Goal: Information Seeking & Learning: Learn about a topic

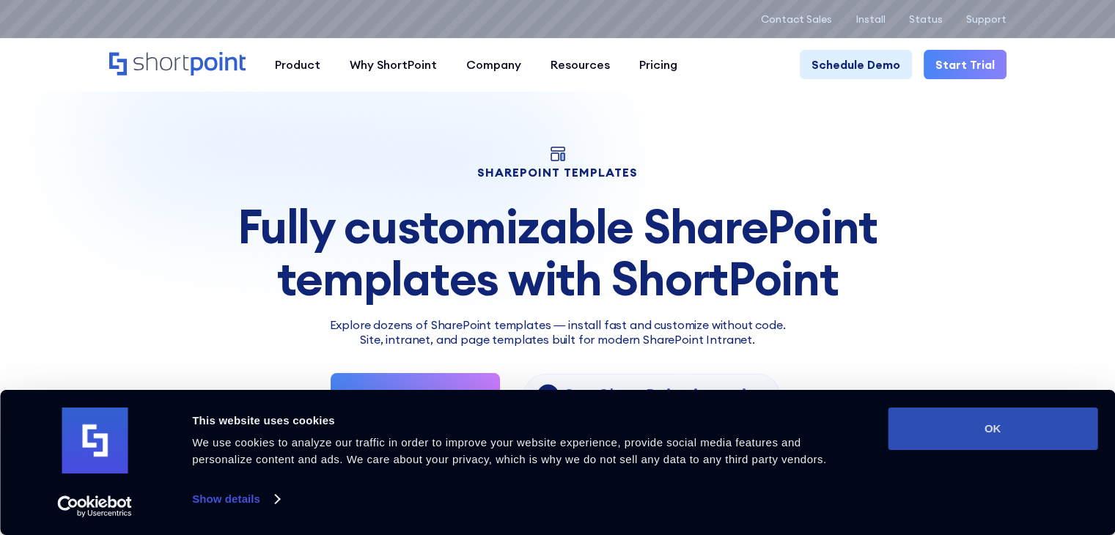
click at [976, 443] on button "OK" at bounding box center [993, 428] width 210 height 43
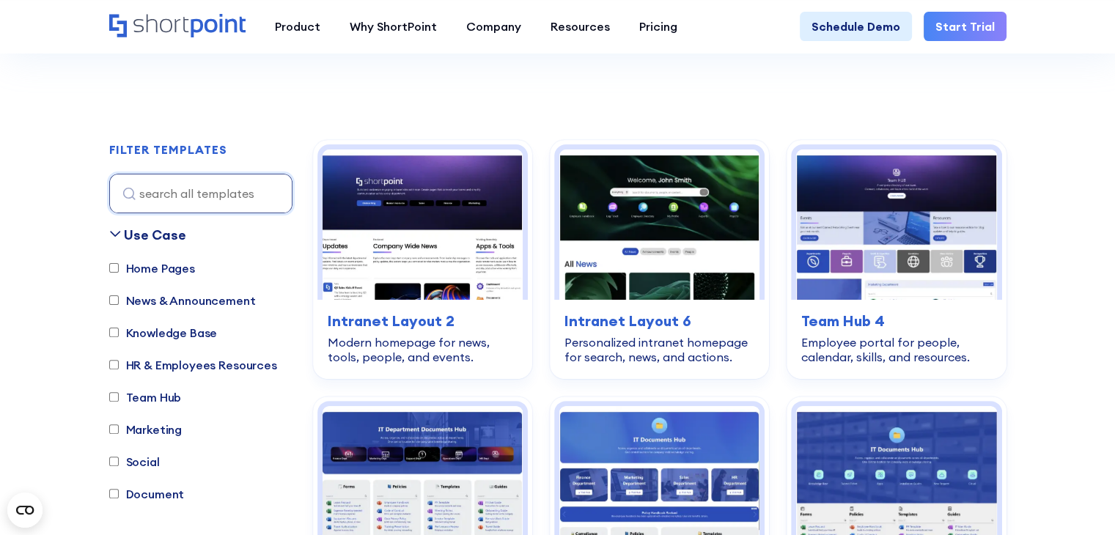
scroll to position [440, 0]
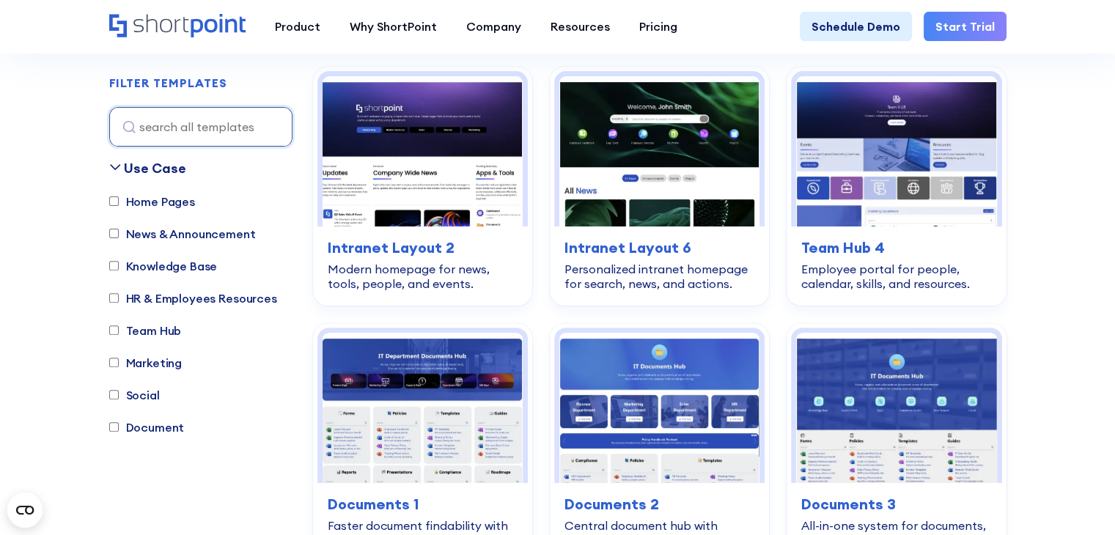
click at [138, 237] on label "News & Announcement" at bounding box center [182, 234] width 147 height 18
click at [119, 237] on input "News & Announcement" at bounding box center [114, 234] width 10 height 10
checkbox input "true"
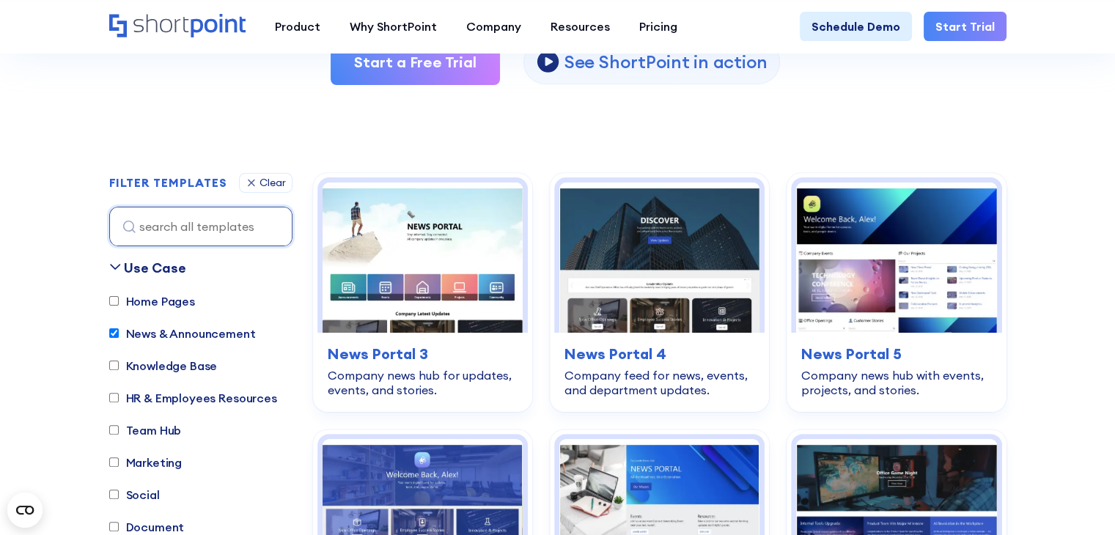
scroll to position [359, 0]
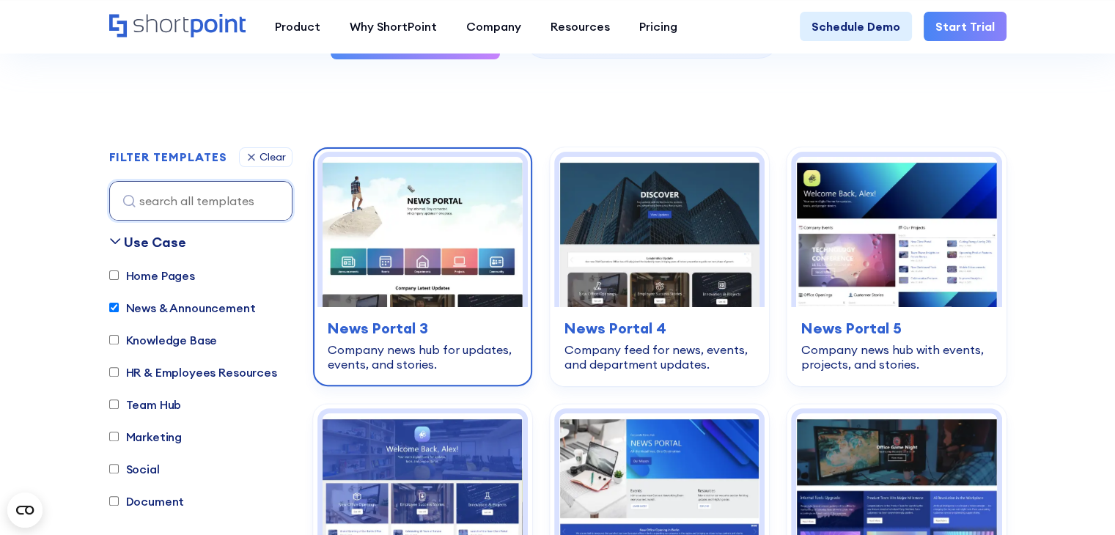
click at [432, 229] on img at bounding box center [422, 232] width 200 height 150
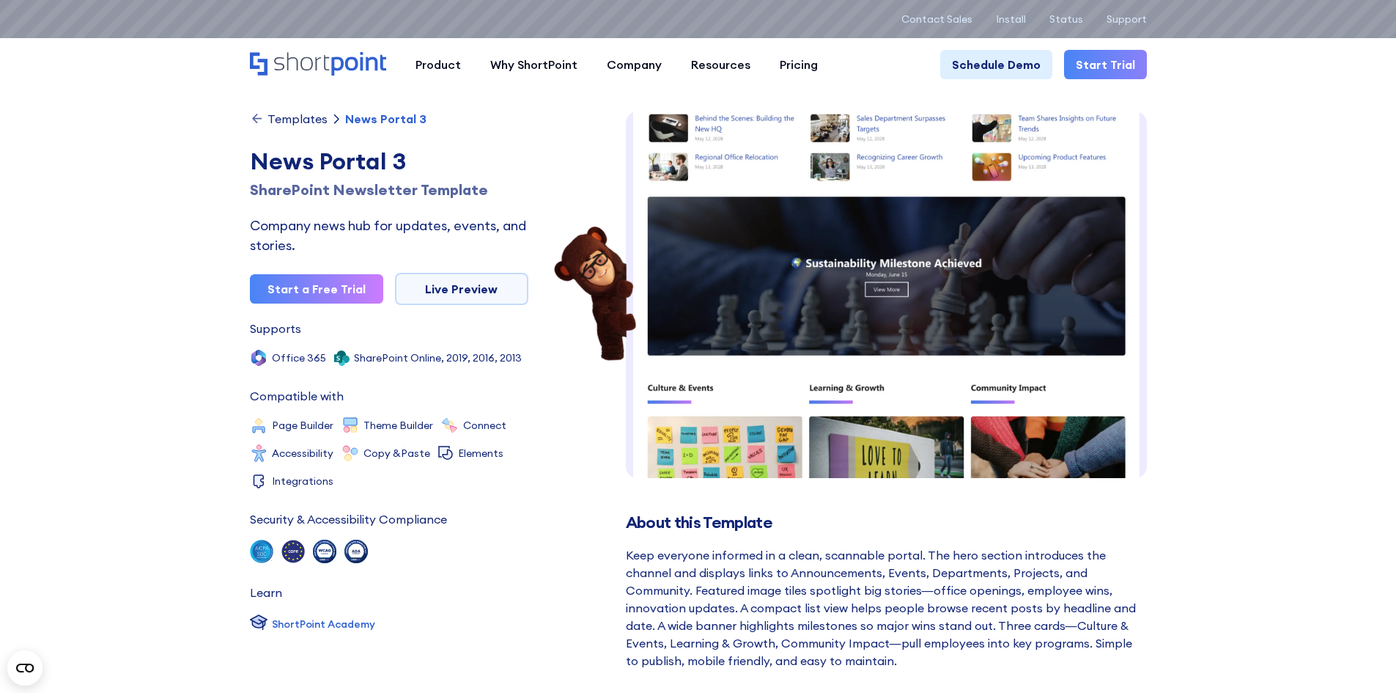
scroll to position [618, 0]
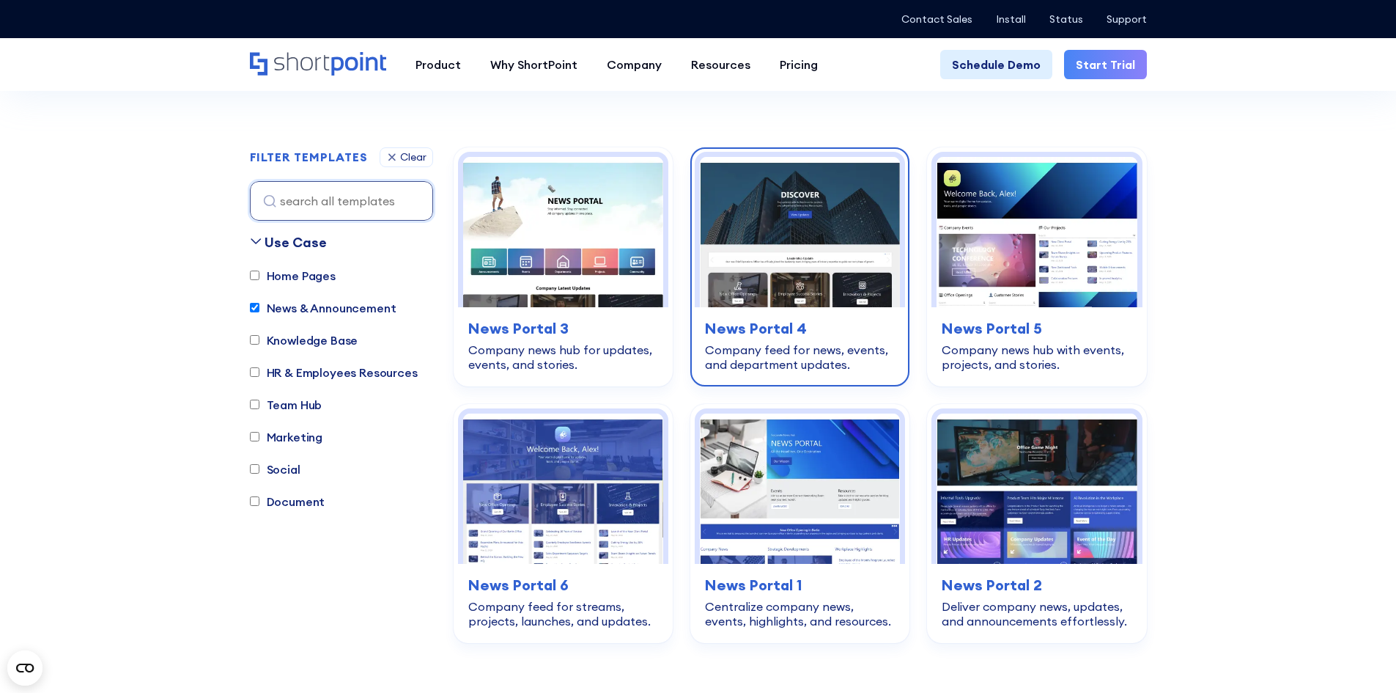
click at [820, 244] on img at bounding box center [800, 232] width 200 height 150
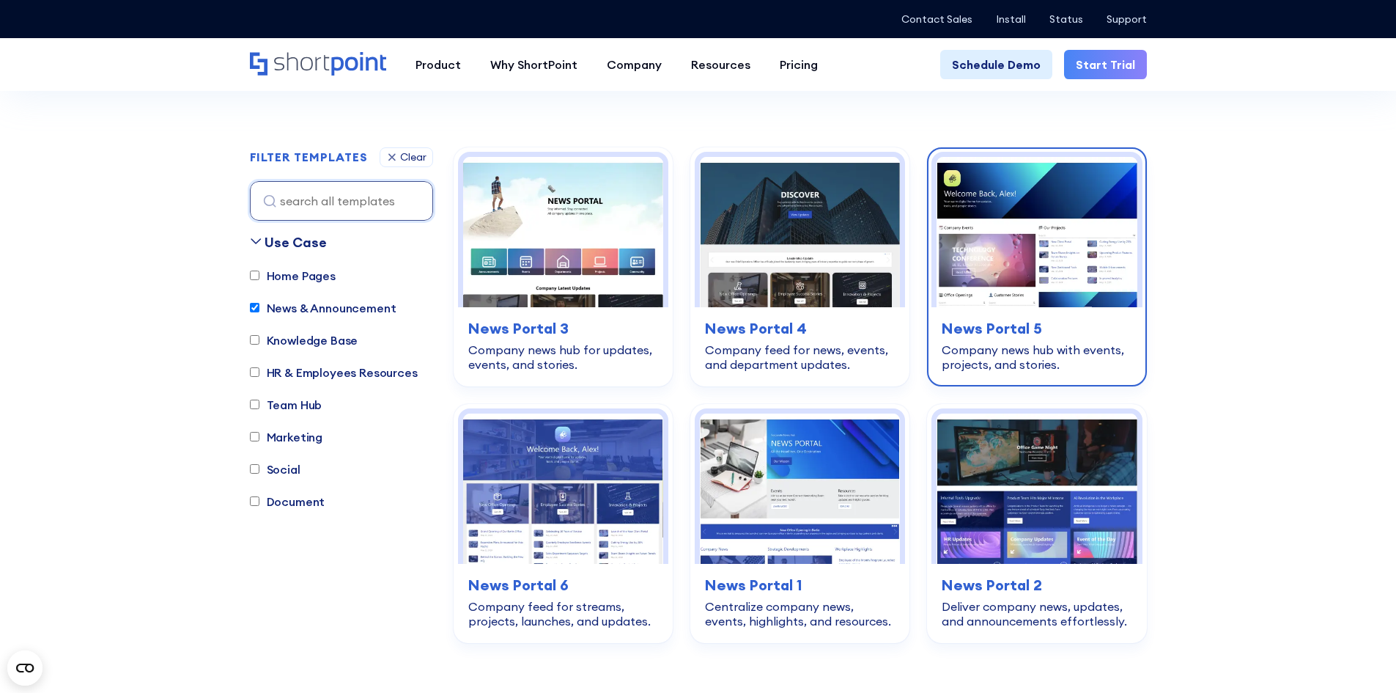
click at [1028, 270] on img at bounding box center [1037, 232] width 200 height 150
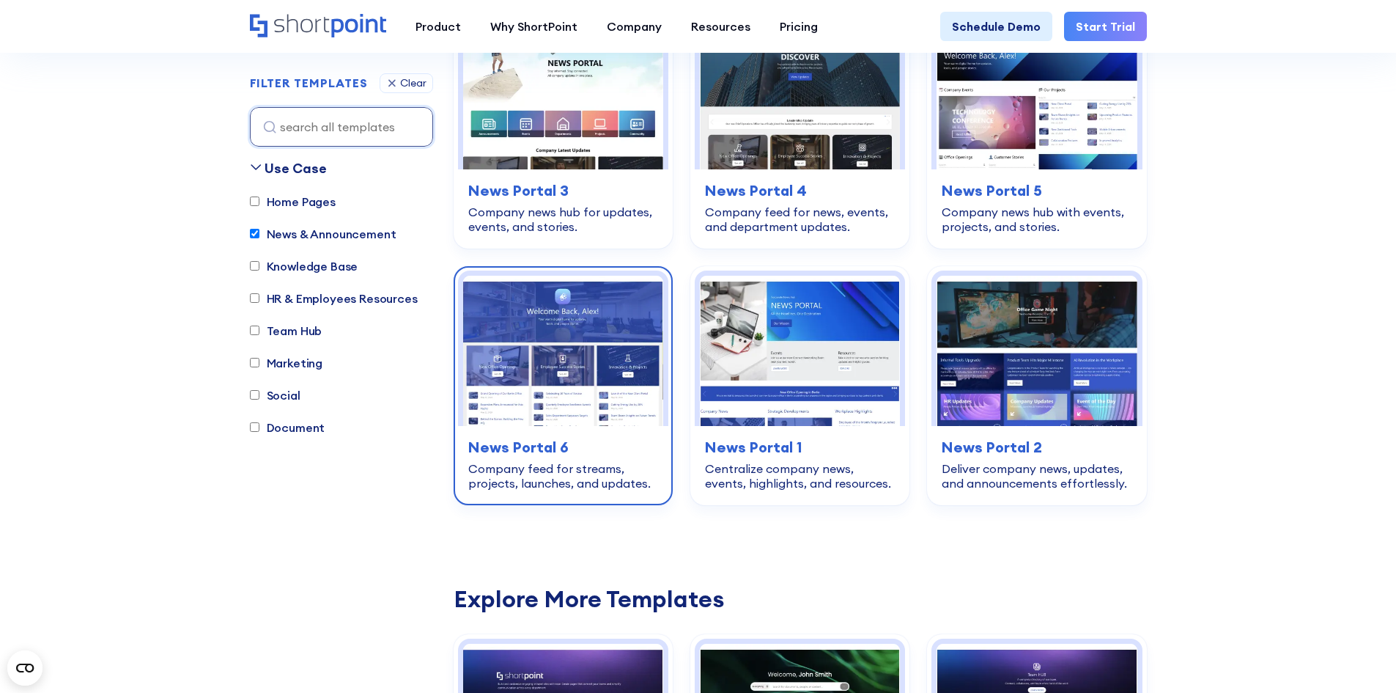
scroll to position [506, 0]
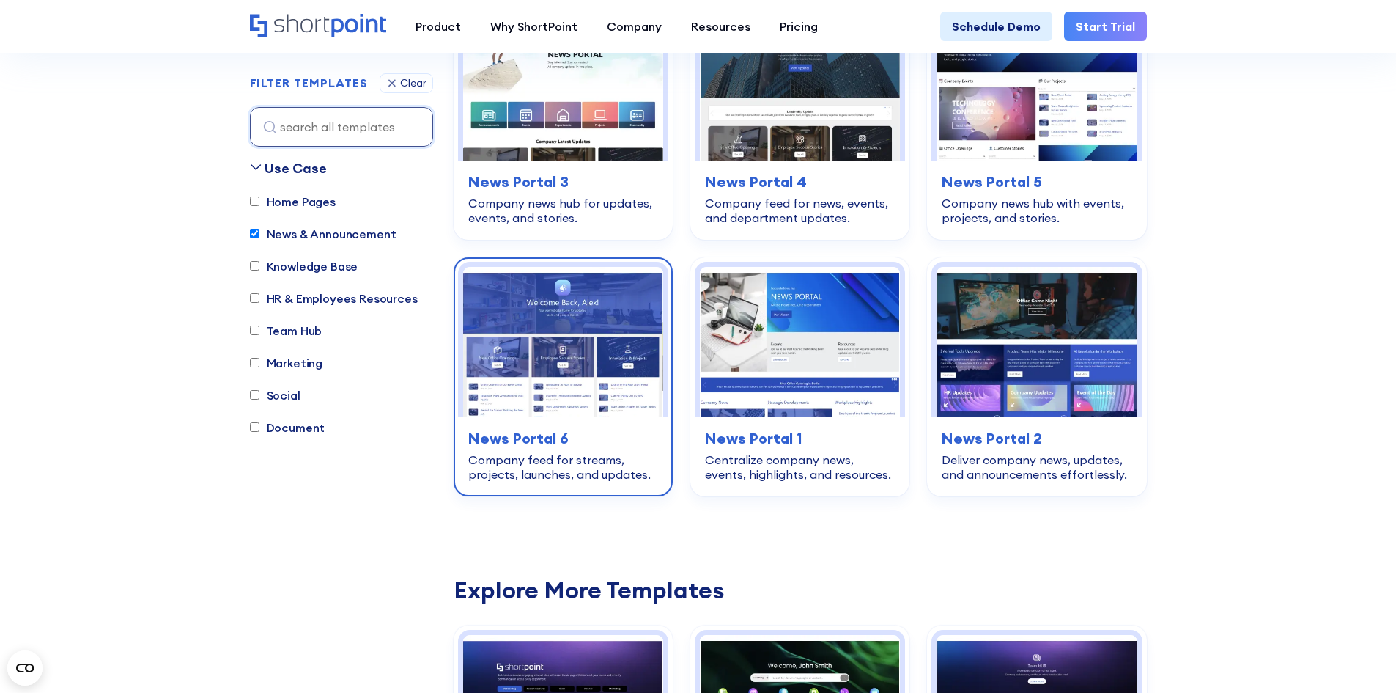
click at [604, 375] on img at bounding box center [563, 342] width 200 height 150
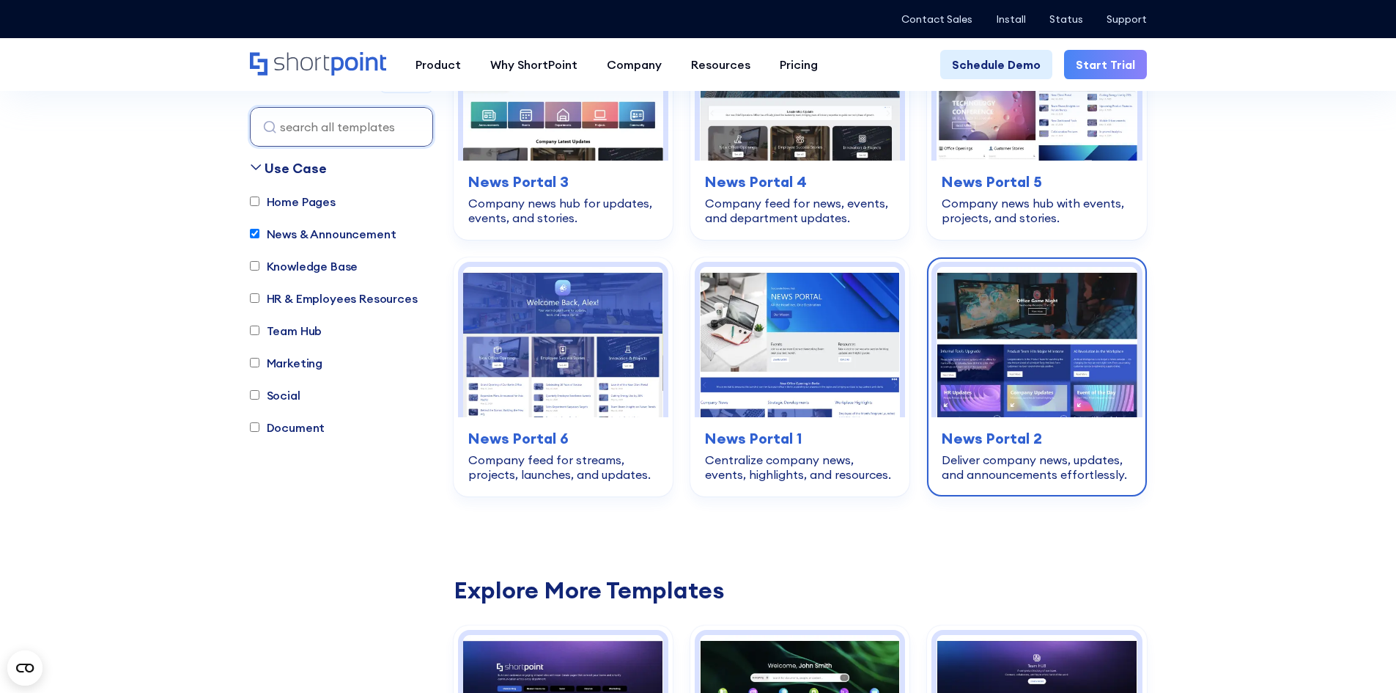
click at [1035, 360] on img at bounding box center [1037, 342] width 200 height 150
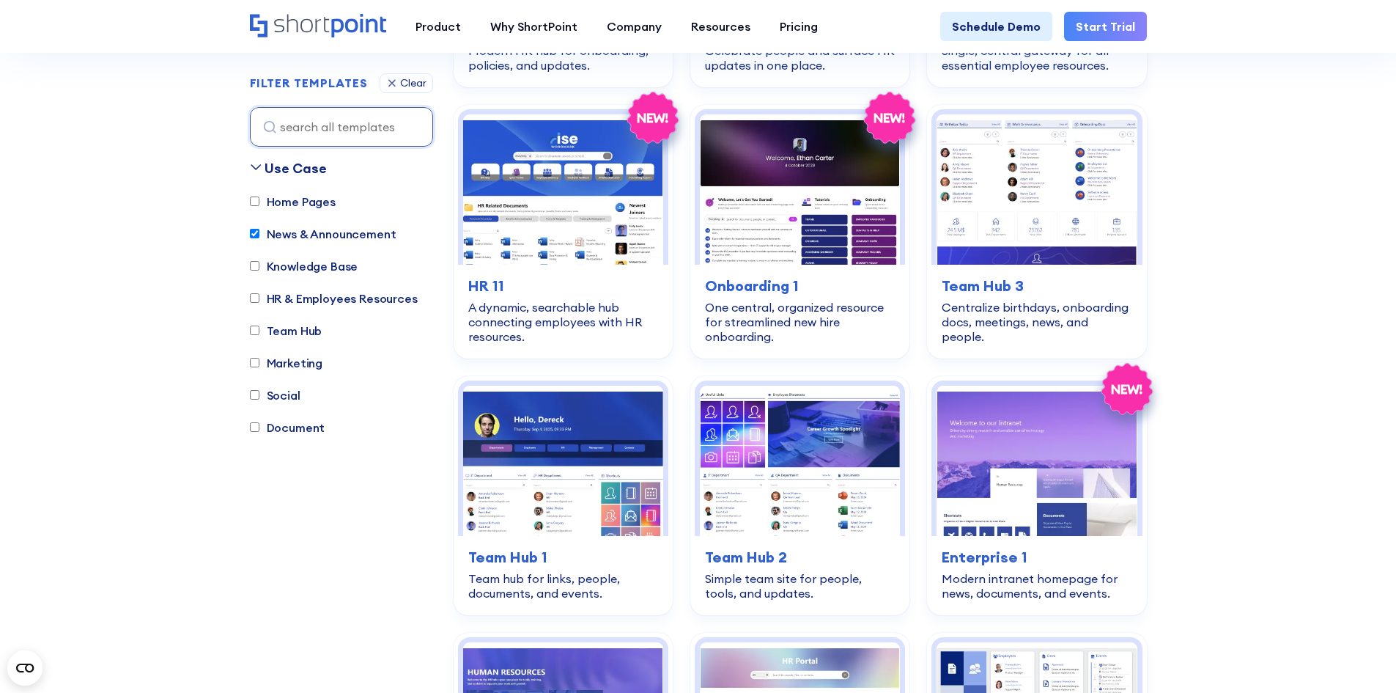
scroll to position [1825, 0]
